Goal: Information Seeking & Learning: Check status

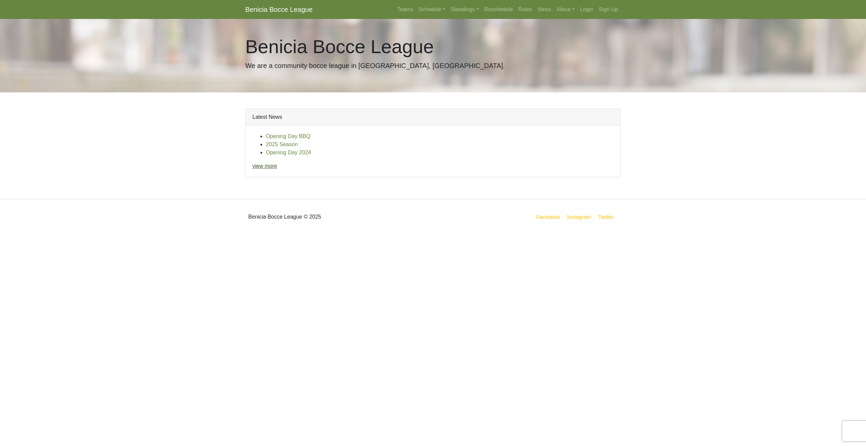
click at [267, 168] on link "view more" at bounding box center [264, 166] width 25 height 6
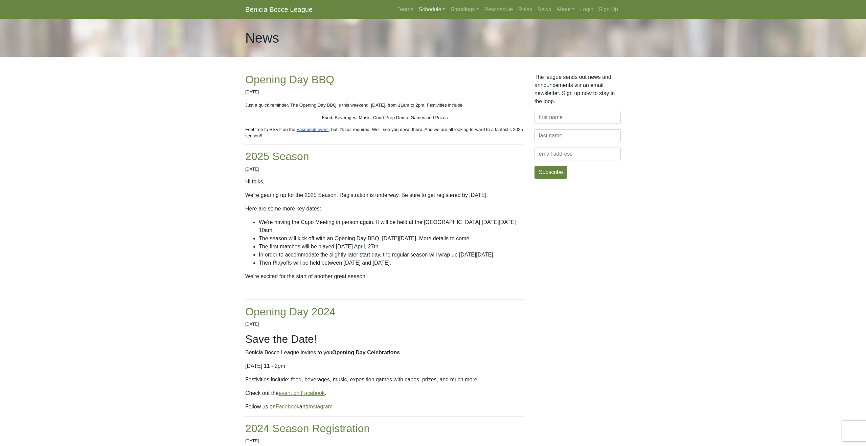
click at [426, 9] on link "Schedule" at bounding box center [432, 10] width 32 height 14
click at [431, 103] on strong "Playoffs" at bounding box center [434, 101] width 21 height 6
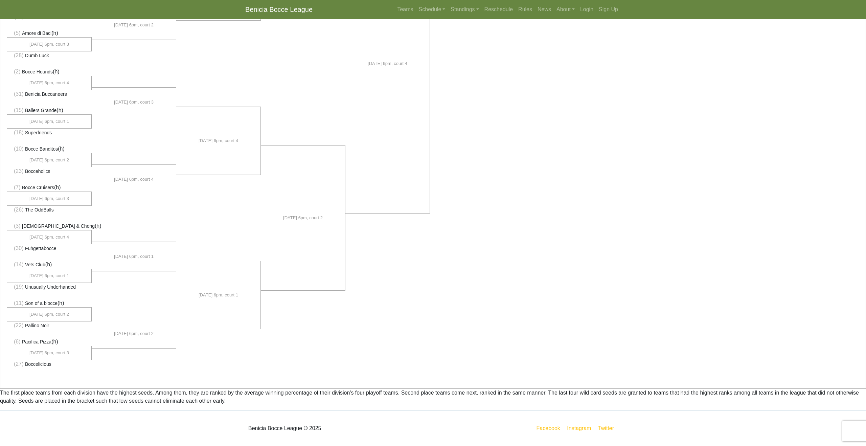
scroll to position [321, 0]
drag, startPoint x: 63, startPoint y: 249, endPoint x: 13, endPoint y: 248, distance: 50.7
click at [13, 248] on li "(30) Fuhgettabocce" at bounding box center [49, 248] width 85 height 8
copy li "(30) Fuhgettabocce"
